Goal: Task Accomplishment & Management: Manage account settings

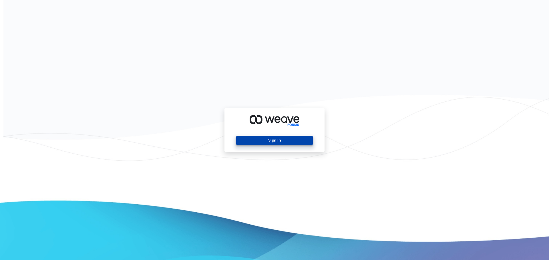
click at [291, 138] on button "Sign In" at bounding box center [274, 140] width 76 height 9
click at [278, 139] on button "Sign In" at bounding box center [274, 140] width 76 height 9
click at [282, 142] on button "Sign In" at bounding box center [274, 140] width 76 height 9
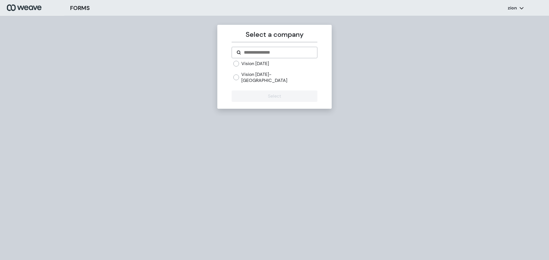
click at [245, 64] on label "Vision [DATE]" at bounding box center [255, 64] width 28 height 6
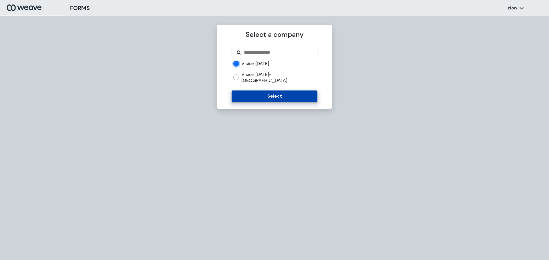
click at [254, 94] on button "Select" at bounding box center [273, 96] width 85 height 11
